Goal: Find specific page/section: Find specific page/section

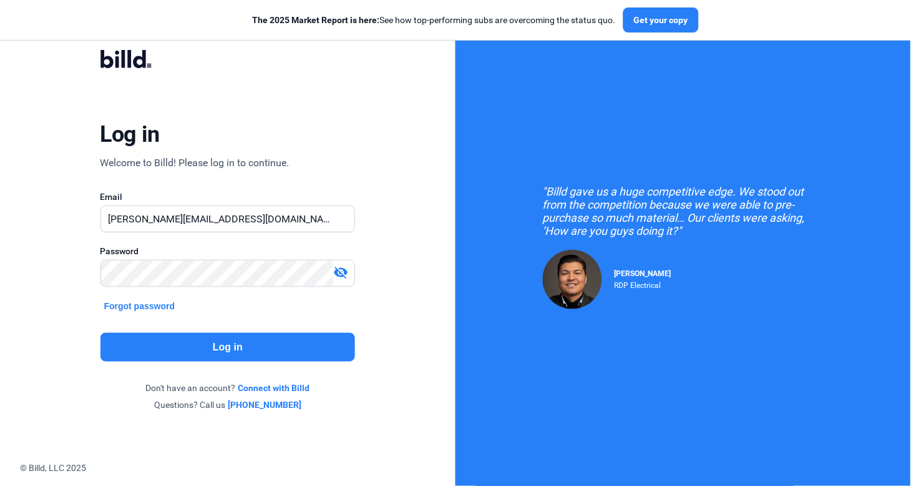
click at [193, 345] on button "Log in" at bounding box center [227, 347] width 255 height 29
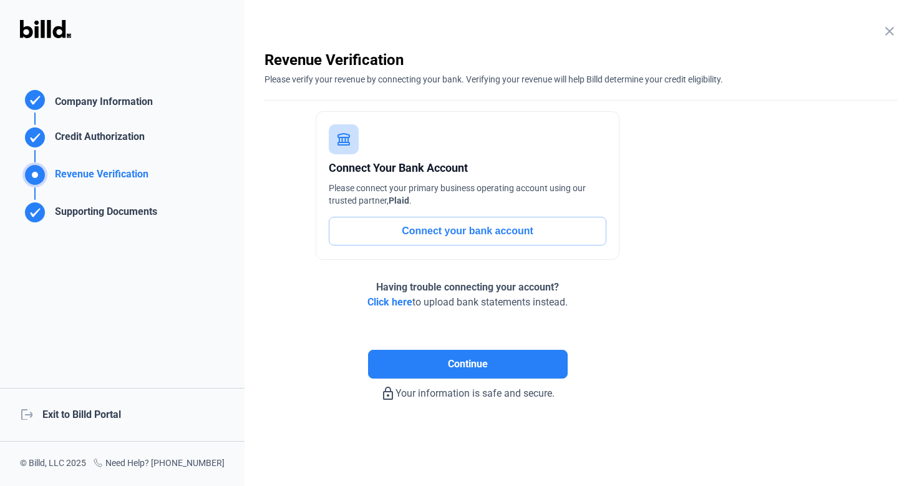
click at [110, 412] on div "logout Exit to Billd Portal" at bounding box center [122, 415] width 245 height 54
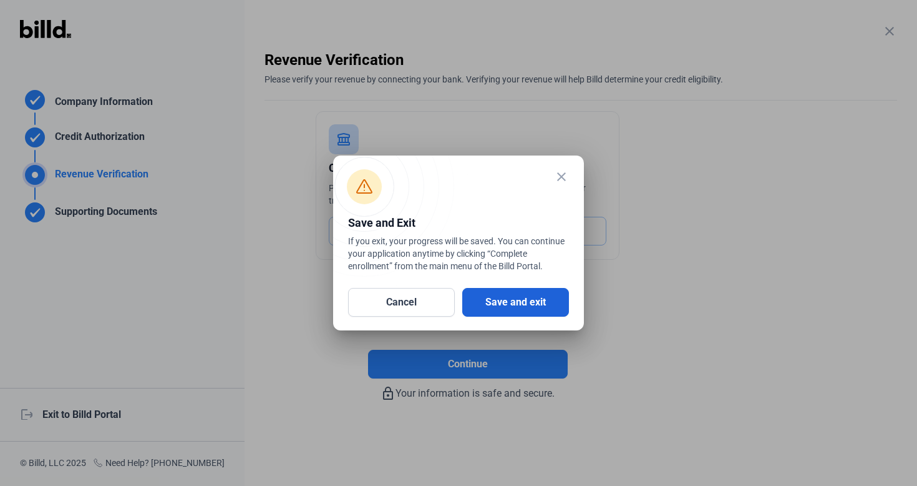
click at [524, 309] on button "Save and exit" at bounding box center [515, 302] width 107 height 29
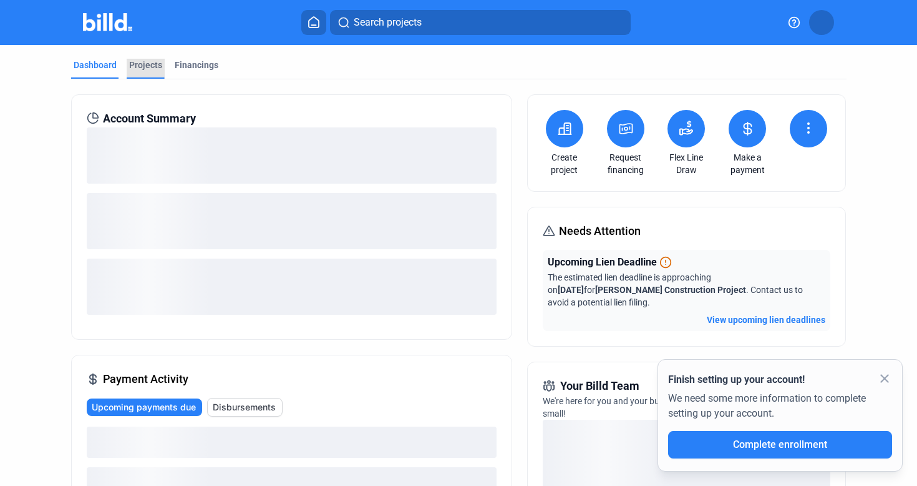
click at [154, 66] on div "Projects" at bounding box center [145, 65] width 33 height 12
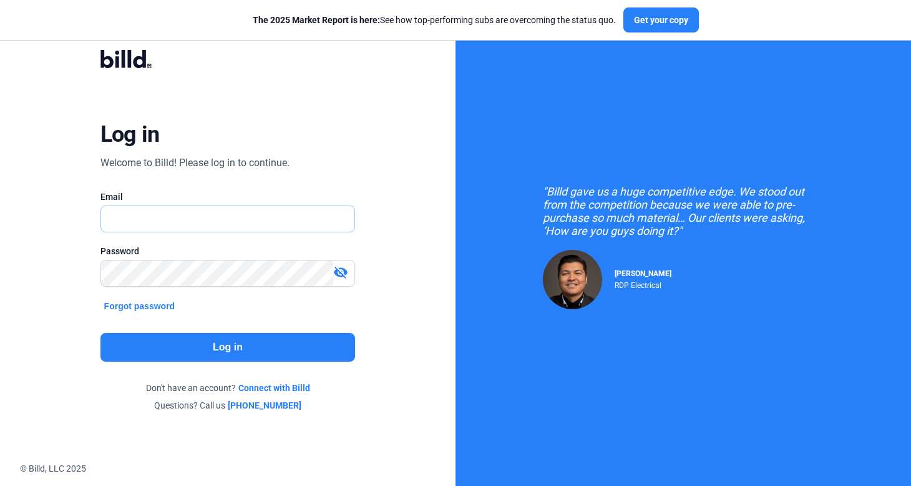
type input "[PERSON_NAME][EMAIL_ADDRESS][DOMAIN_NAME]"
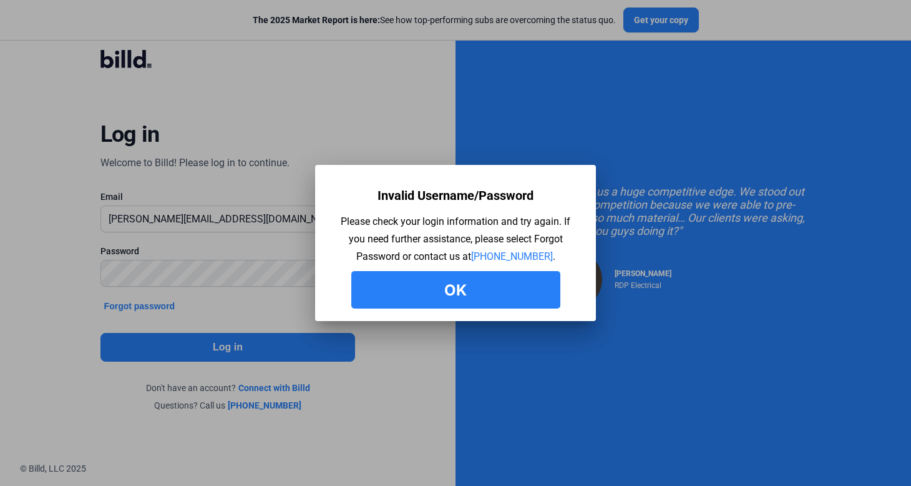
click at [494, 291] on button "Ok" at bounding box center [455, 289] width 209 height 37
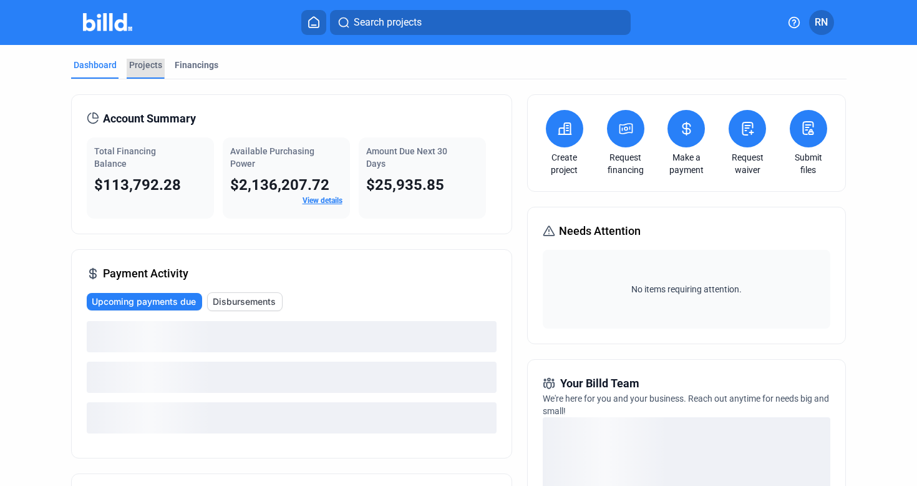
click at [148, 64] on div "Projects" at bounding box center [145, 65] width 33 height 12
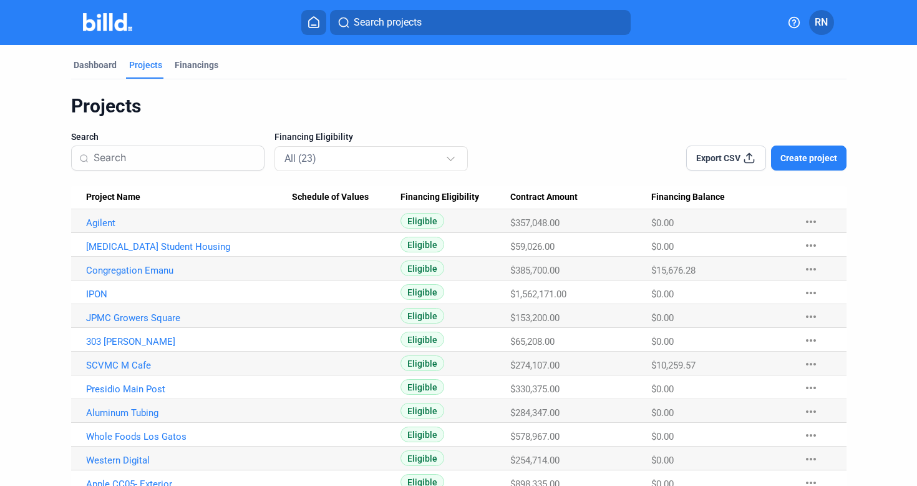
click at [145, 311] on Name "JPMC Growers Square" at bounding box center [181, 316] width 221 height 24
click at [145, 318] on link "JPMC Growers Square" at bounding box center [189, 317] width 206 height 11
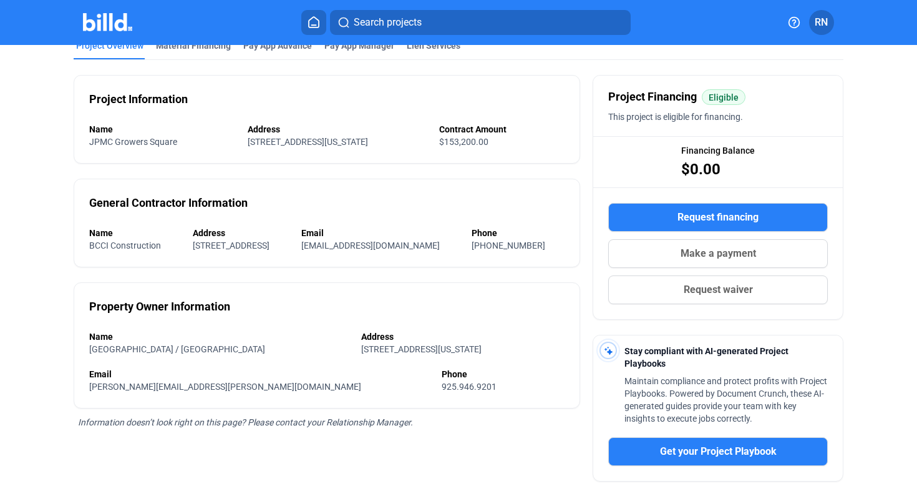
scroll to position [75, 0]
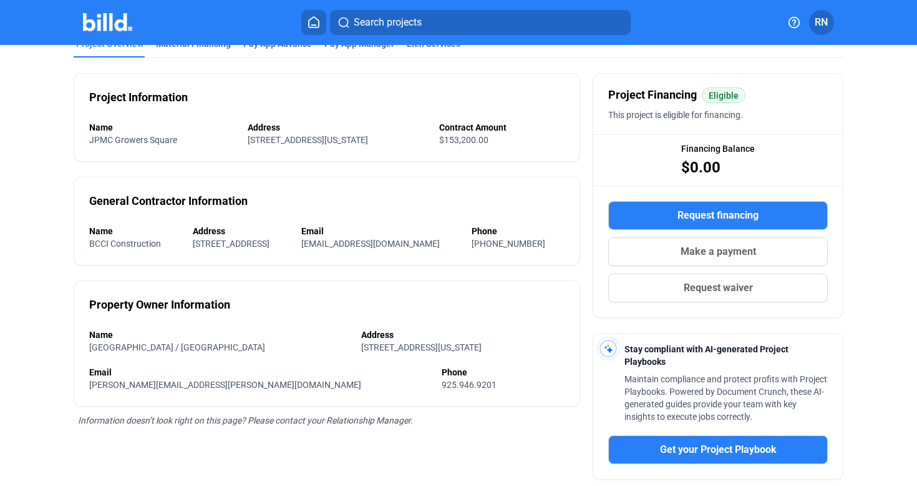
drag, startPoint x: 90, startPoint y: 384, endPoint x: 211, endPoint y: 389, distance: 121.2
click at [211, 353] on div "Growers Square / Walnut Creek" at bounding box center [205, 347] width 233 height 12
copy span "Growers Square / Walnut Creek"
drag, startPoint x: 87, startPoint y: 420, endPoint x: 211, endPoint y: 420, distance: 123.6
click at [211, 406] on div "Property Owner Information Name Growers Square / Walnut Creek Address 1646 Nort…" at bounding box center [327, 343] width 507 height 126
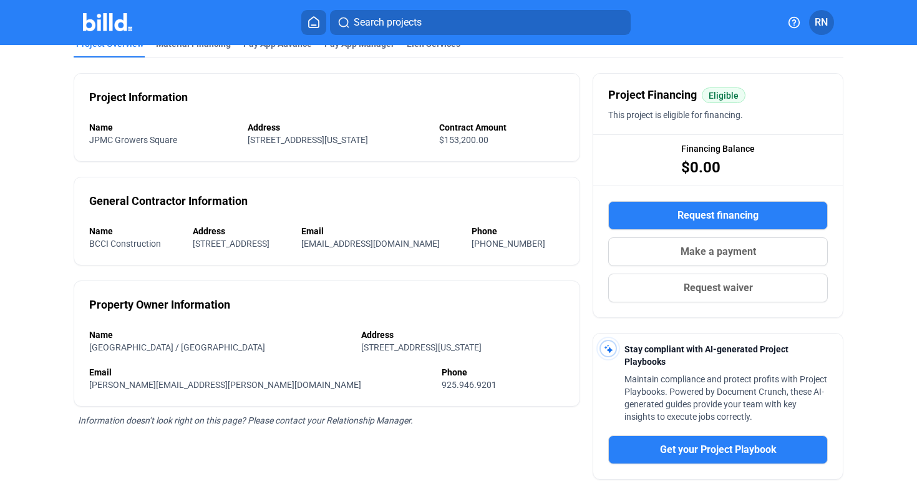
copy span "ruth.bennett@cbre.com"
